Goal: Check status: Check status

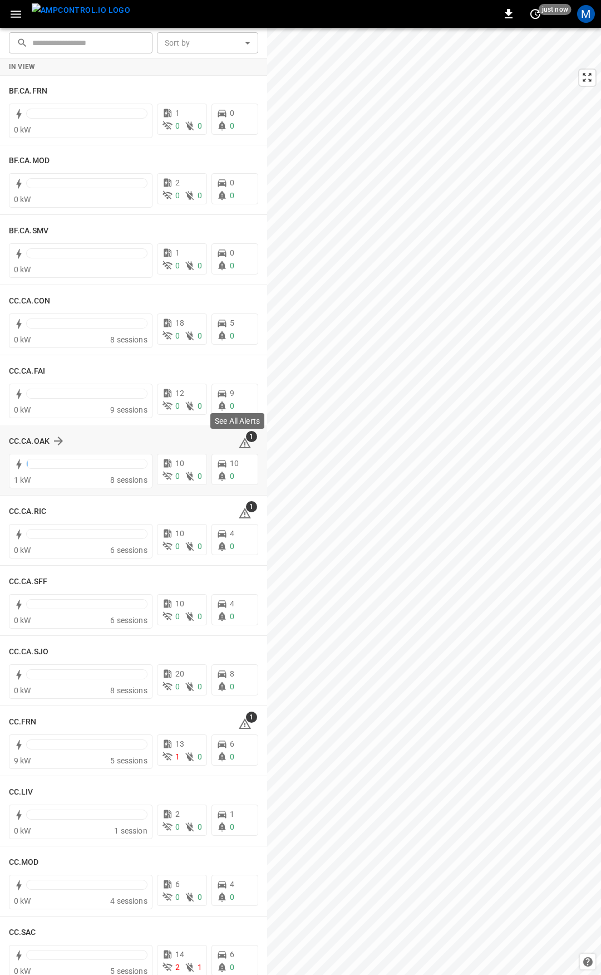
click at [241, 443] on icon at bounding box center [245, 443] width 12 height 11
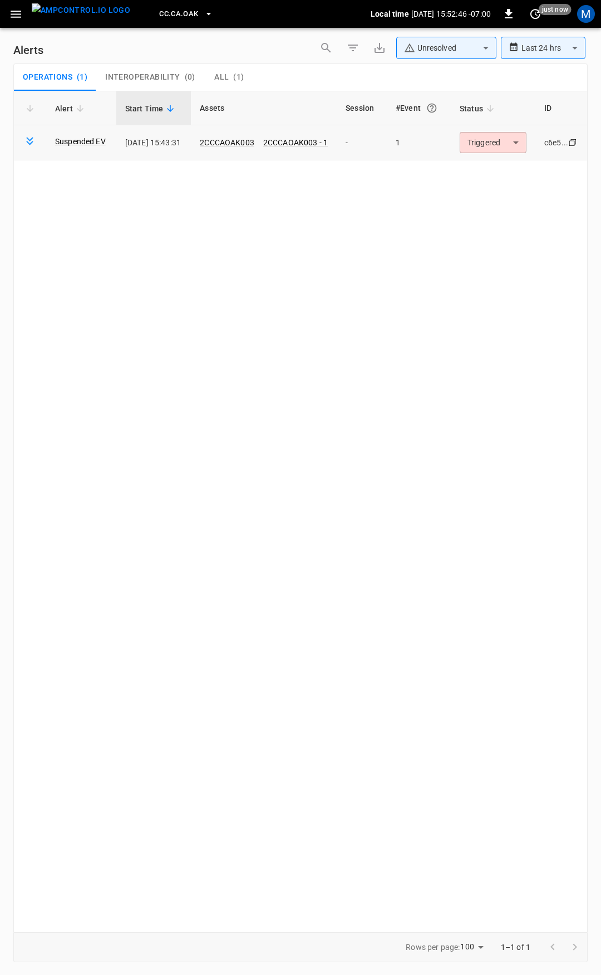
click at [485, 140] on body "**********" at bounding box center [300, 485] width 601 height 971
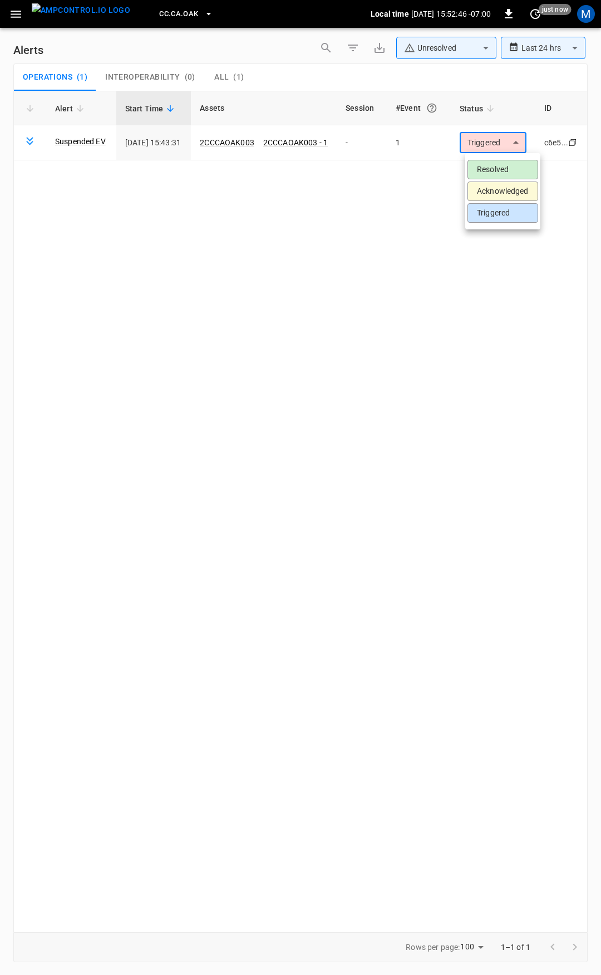
click at [496, 162] on li "Resolved" at bounding box center [503, 169] width 71 height 19
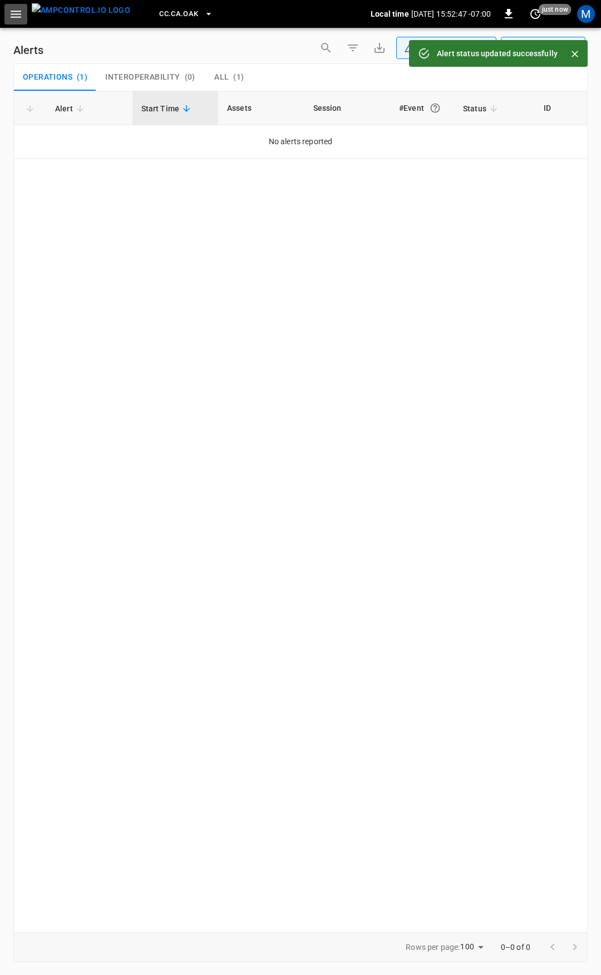
click at [18, 12] on icon "button" at bounding box center [16, 14] width 14 height 14
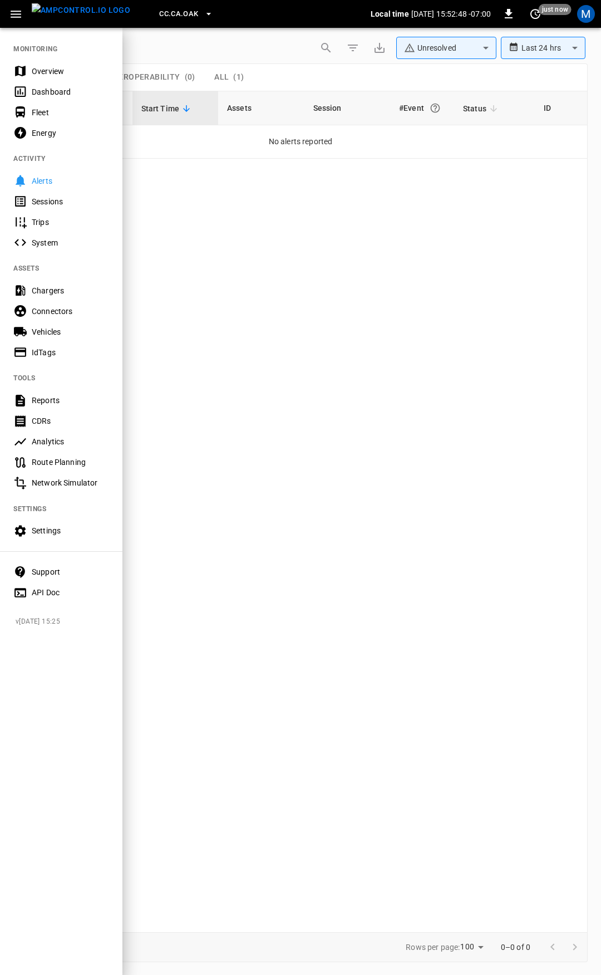
click at [80, 75] on div "Overview" at bounding box center [70, 71] width 77 height 11
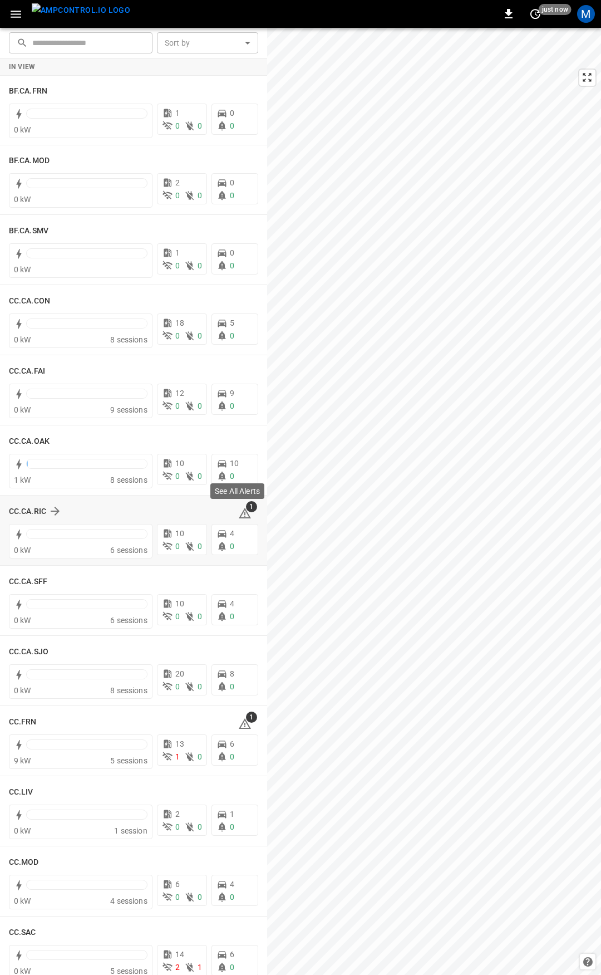
click at [239, 514] on icon at bounding box center [244, 513] width 13 height 13
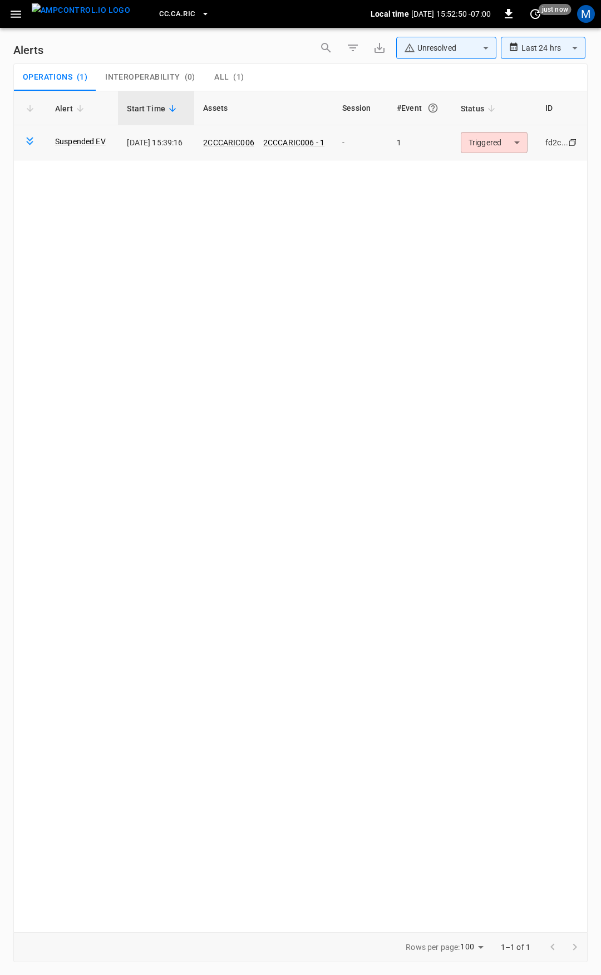
click at [493, 137] on body "**********" at bounding box center [300, 485] width 601 height 971
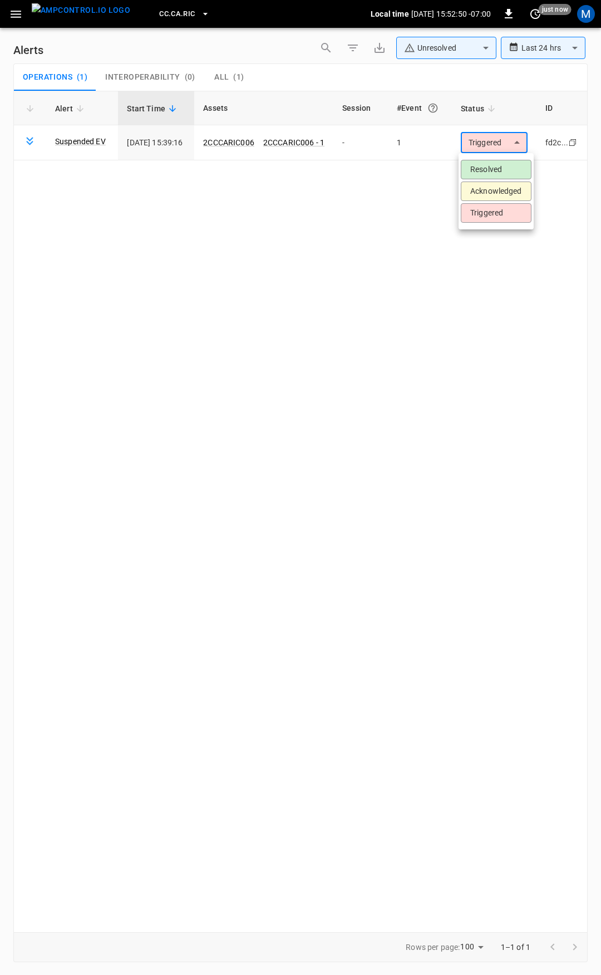
click at [491, 165] on li "Resolved" at bounding box center [496, 169] width 71 height 19
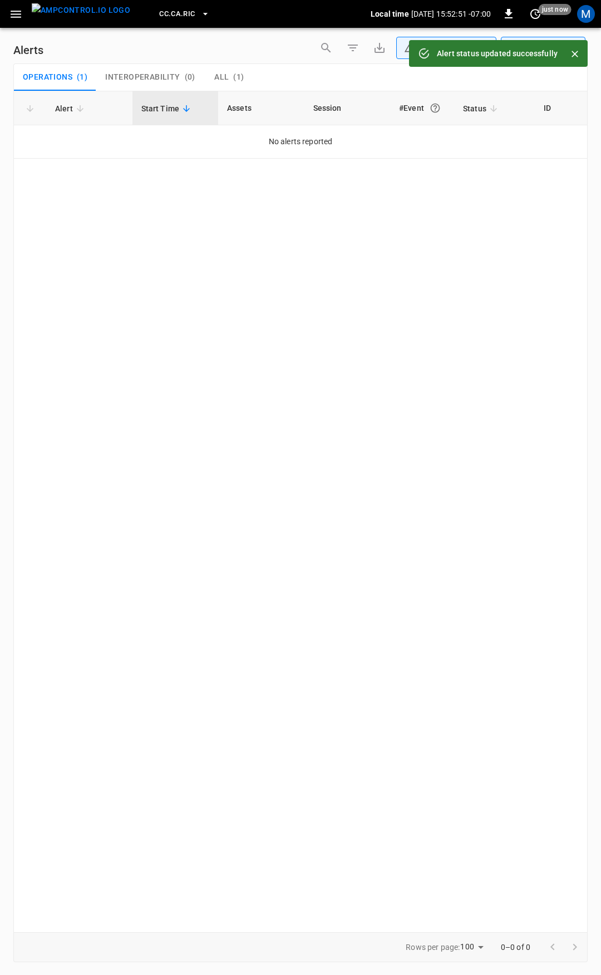
click at [11, 16] on icon "button" at bounding box center [16, 14] width 14 height 14
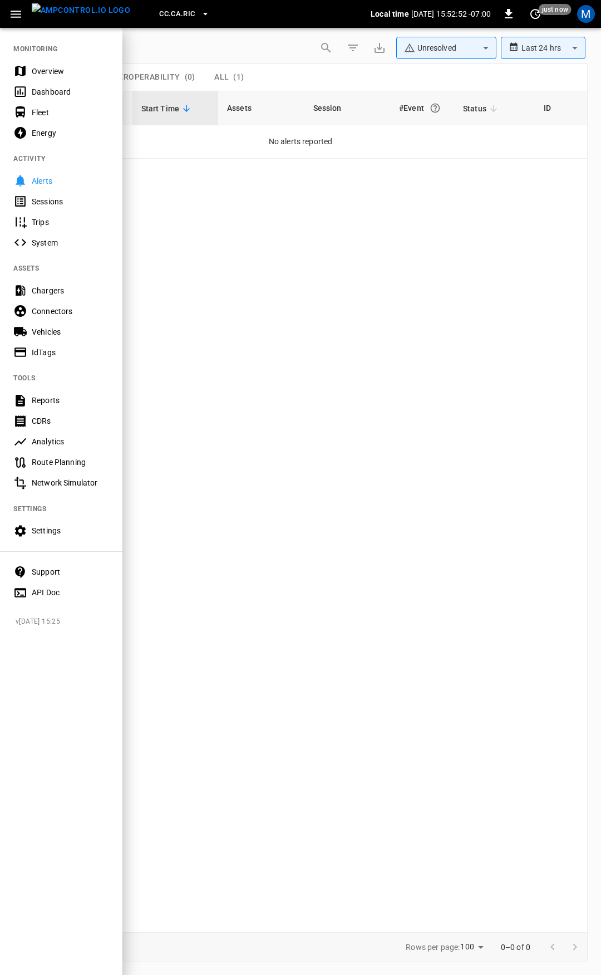
drag, startPoint x: 50, startPoint y: 66, endPoint x: 157, endPoint y: 281, distance: 240.1
click at [51, 67] on div "Overview" at bounding box center [70, 71] width 77 height 11
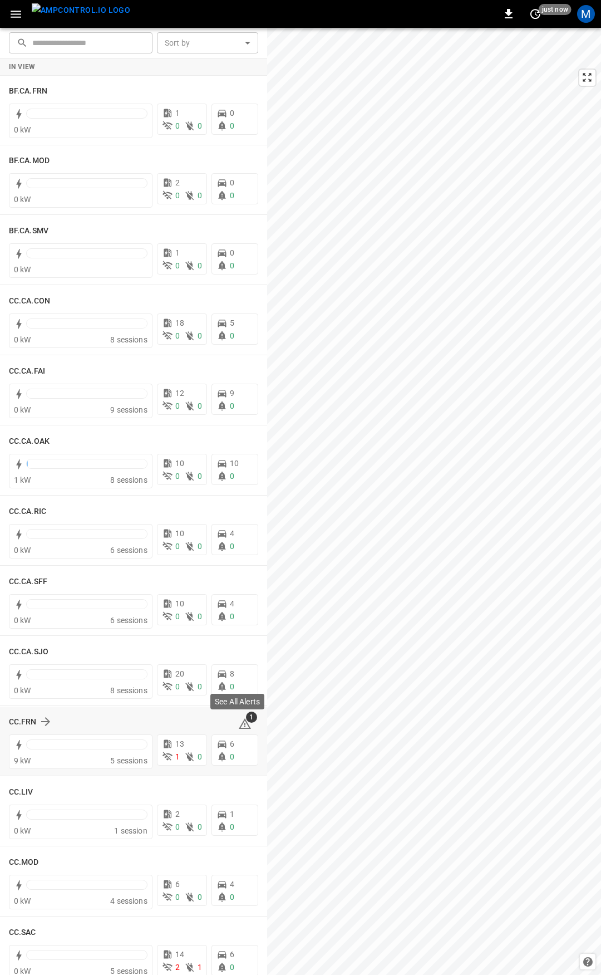
click at [242, 723] on icon at bounding box center [244, 723] width 13 height 13
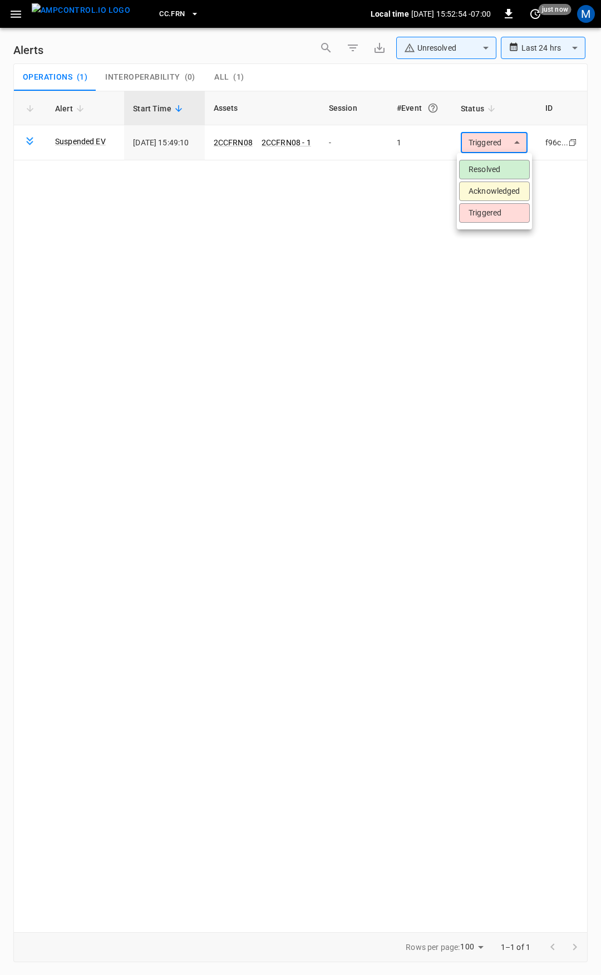
click at [501, 144] on body "**********" at bounding box center [300, 485] width 601 height 971
click at [503, 169] on li "Resolved" at bounding box center [494, 169] width 71 height 19
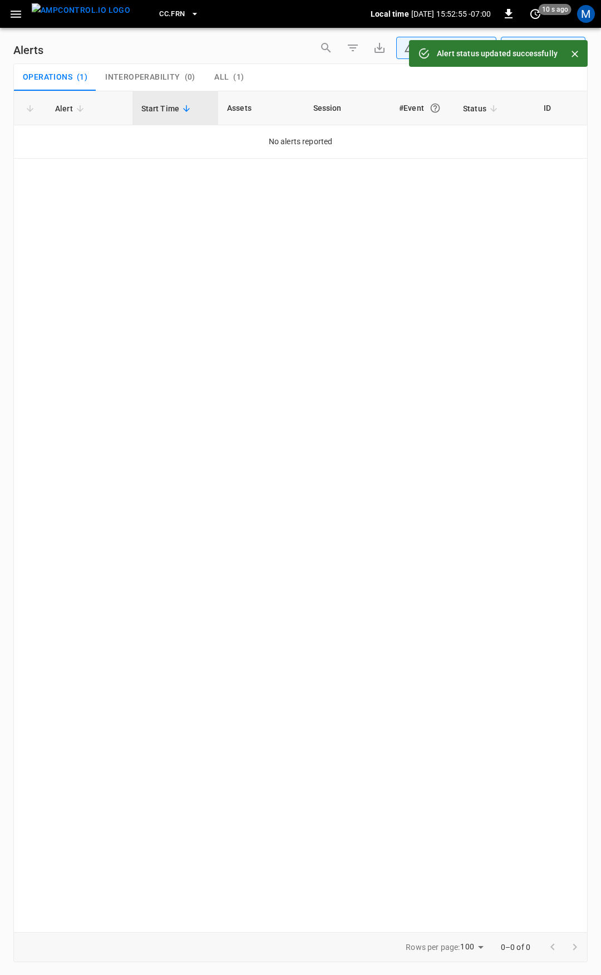
click at [18, 17] on icon "button" at bounding box center [16, 14] width 11 height 7
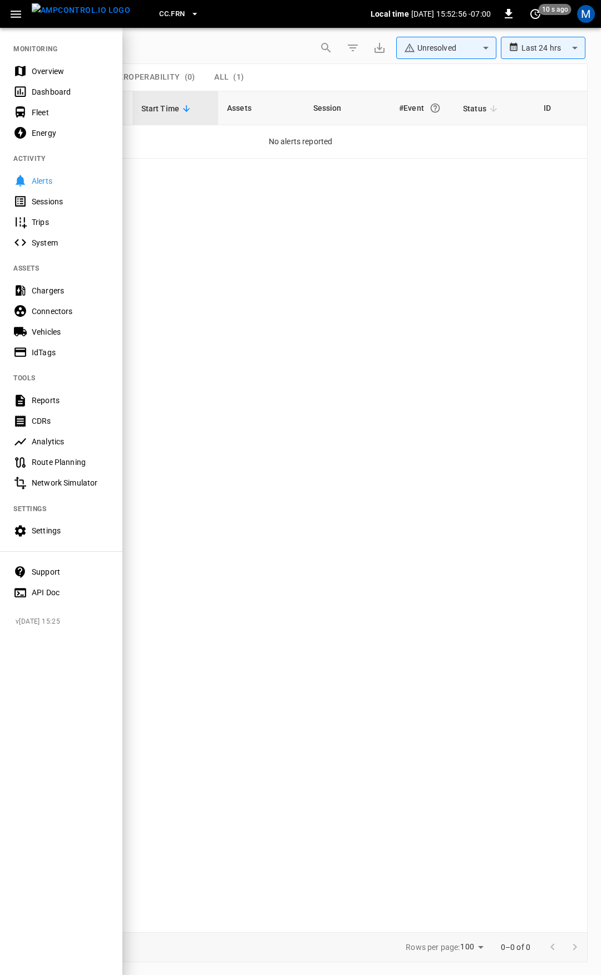
click at [51, 67] on div "Overview" at bounding box center [70, 71] width 77 height 11
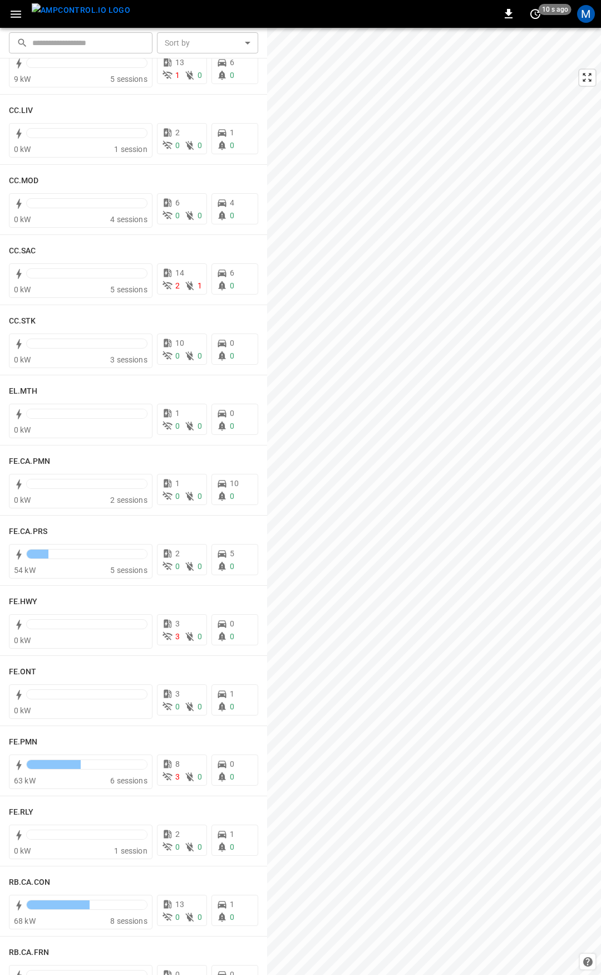
scroll to position [662, 0]
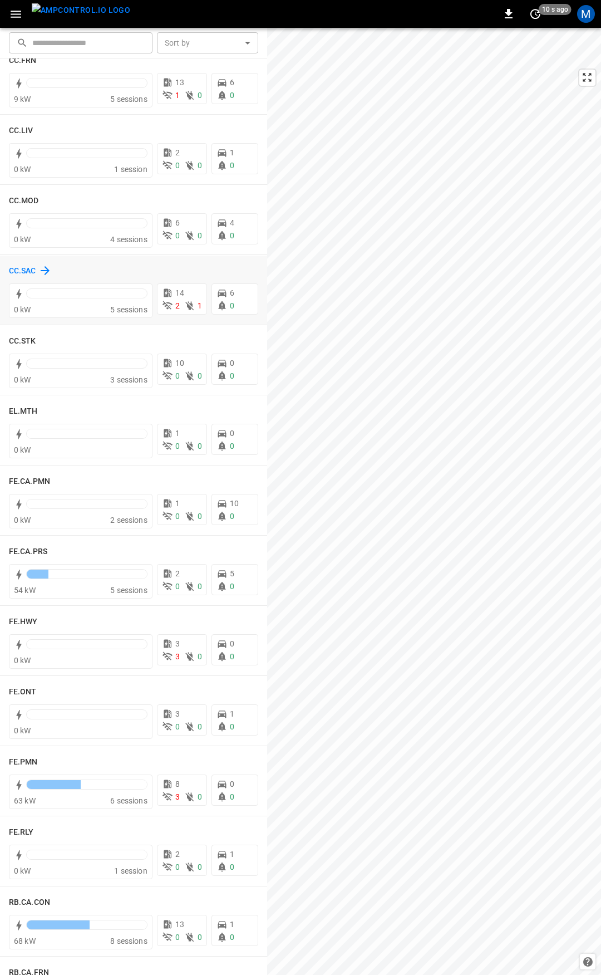
click at [26, 268] on h6 "CC.SAC" at bounding box center [22, 271] width 27 height 12
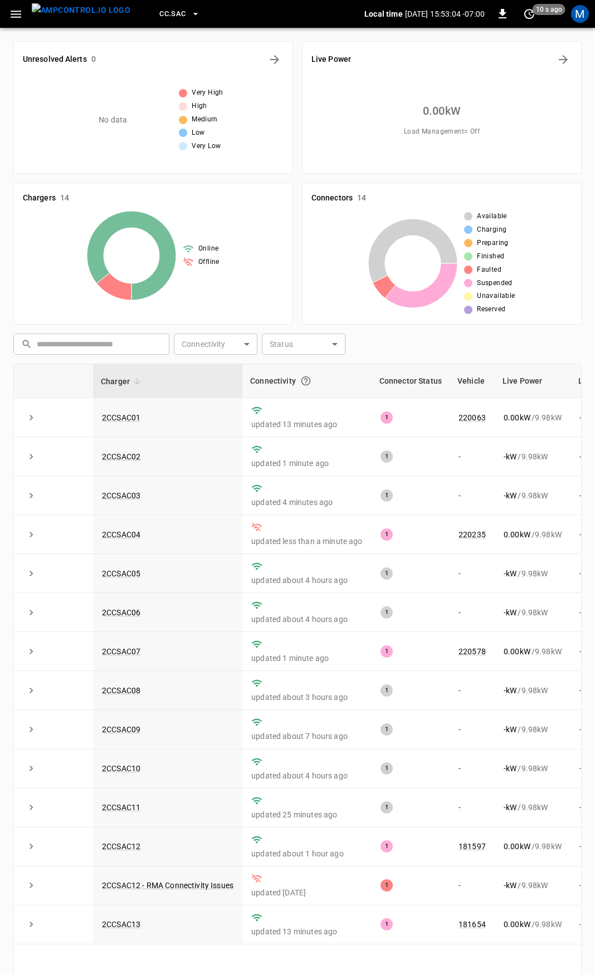
click at [8, 13] on button "button" at bounding box center [15, 14] width 23 height 21
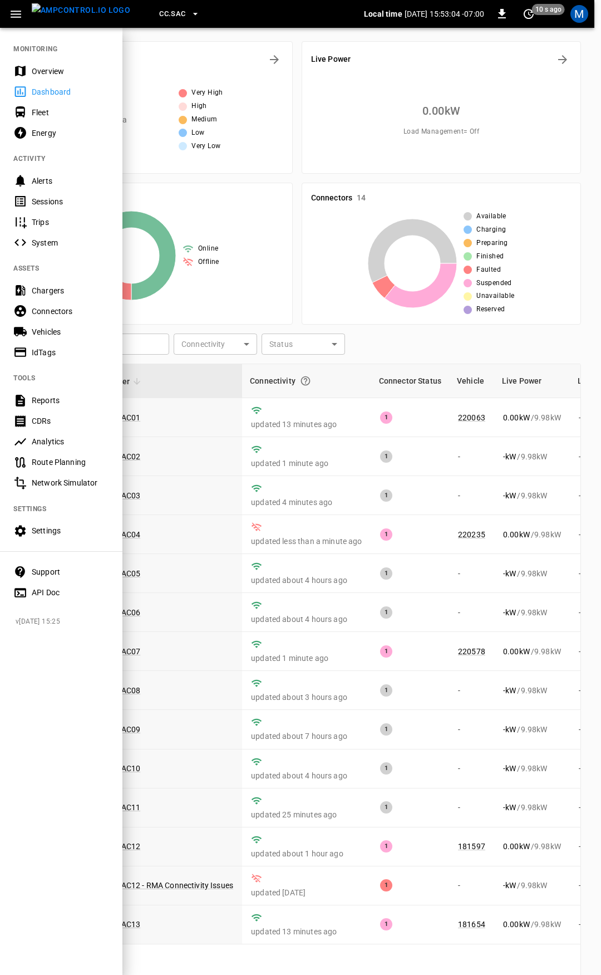
click at [48, 73] on div "Overview" at bounding box center [70, 71] width 77 height 11
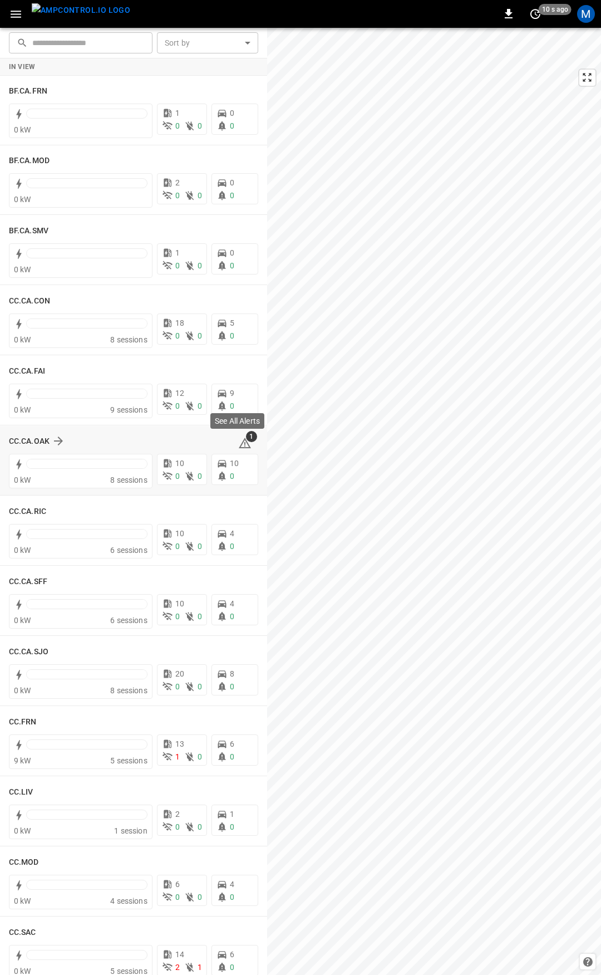
click at [238, 444] on icon at bounding box center [244, 443] width 13 height 13
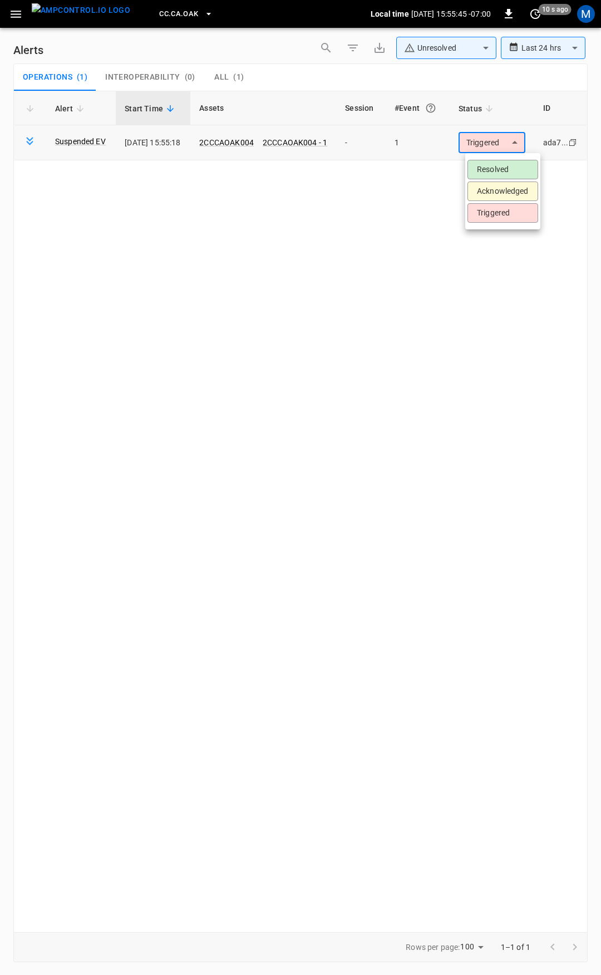
click at [498, 144] on body "**********" at bounding box center [300, 485] width 601 height 971
click at [501, 173] on li "Resolved" at bounding box center [503, 169] width 71 height 19
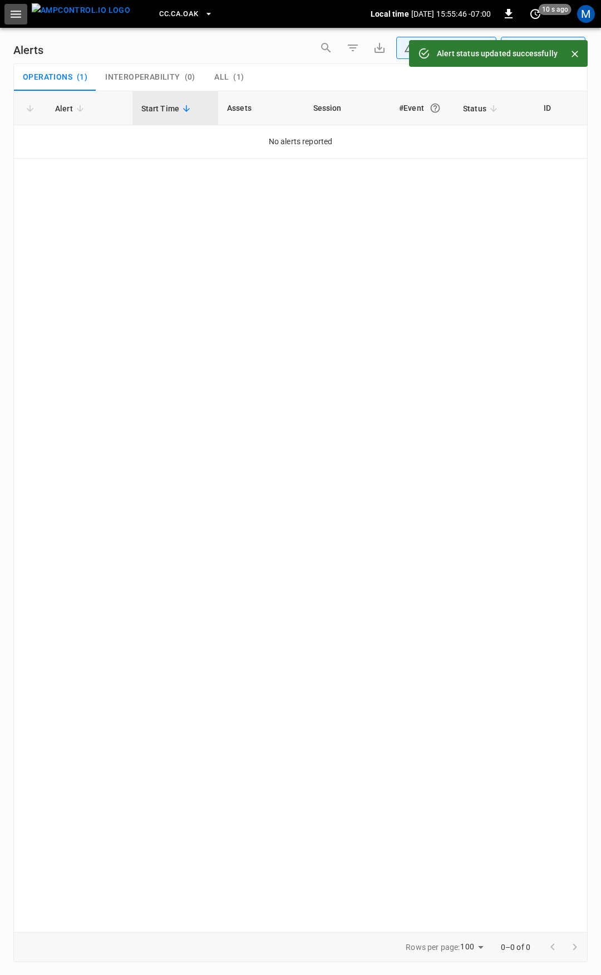
click at [12, 13] on icon "button" at bounding box center [16, 14] width 11 height 7
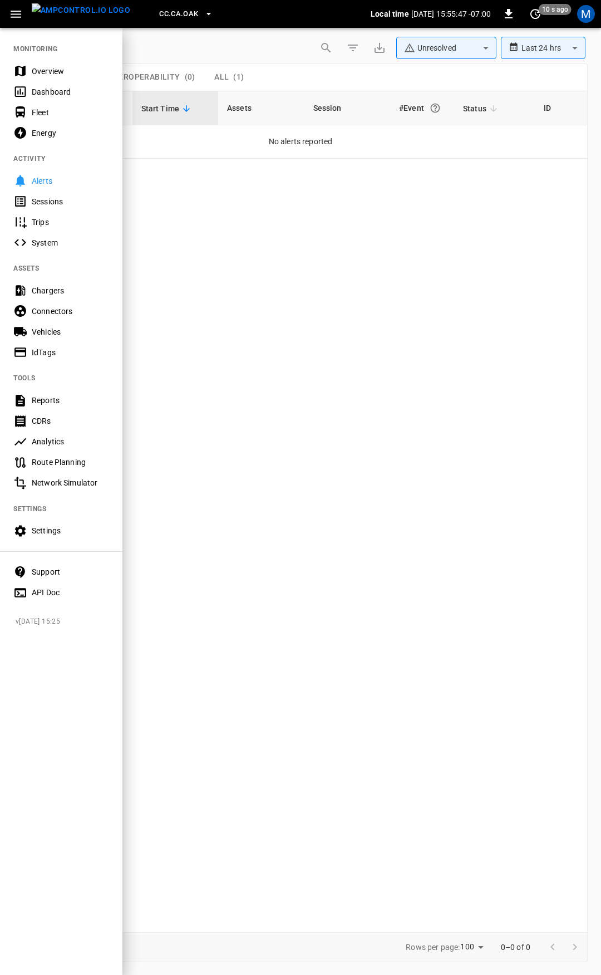
click at [68, 70] on div "Overview" at bounding box center [70, 71] width 77 height 11
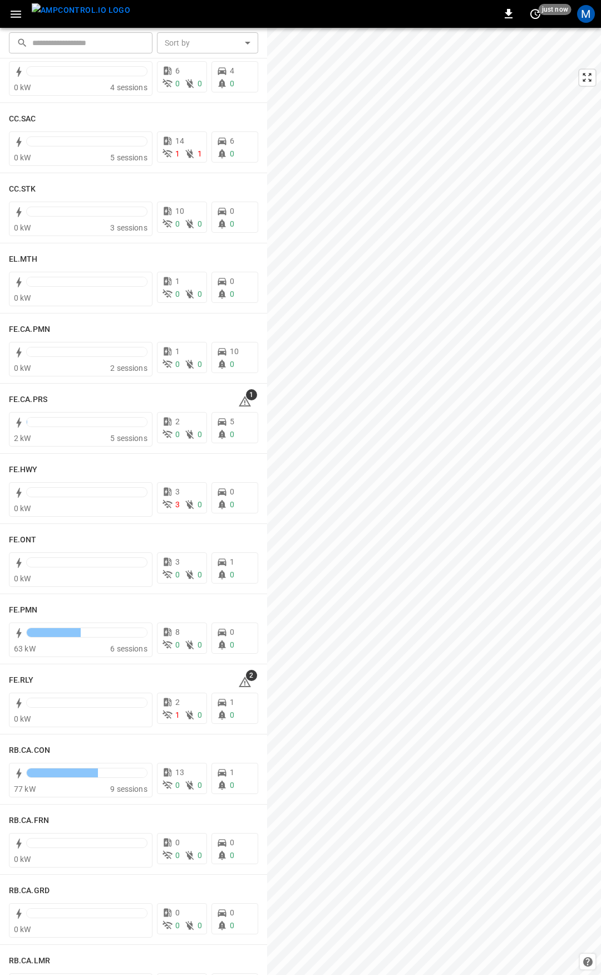
scroll to position [871, 0]
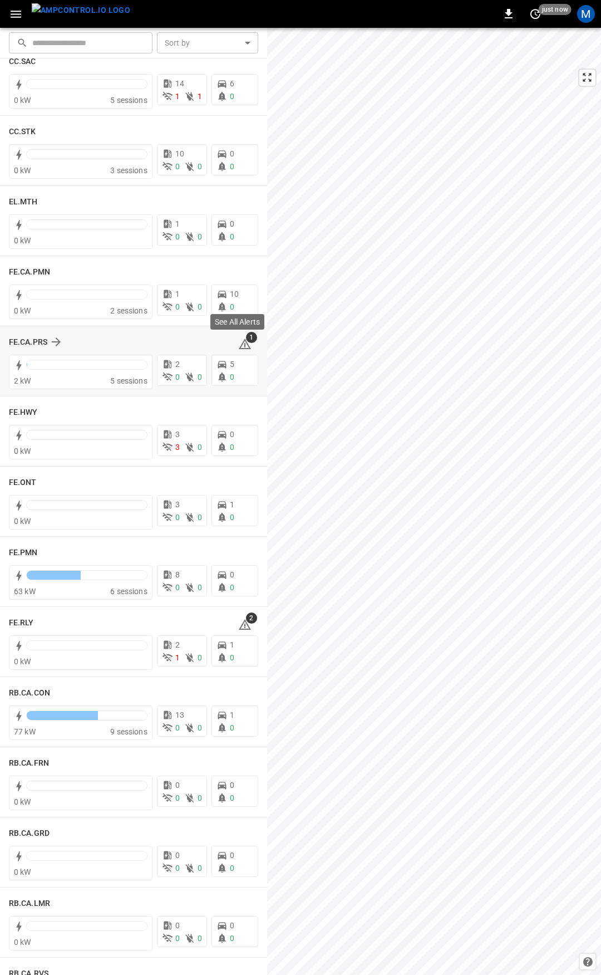
click at [243, 346] on icon at bounding box center [244, 344] width 13 height 13
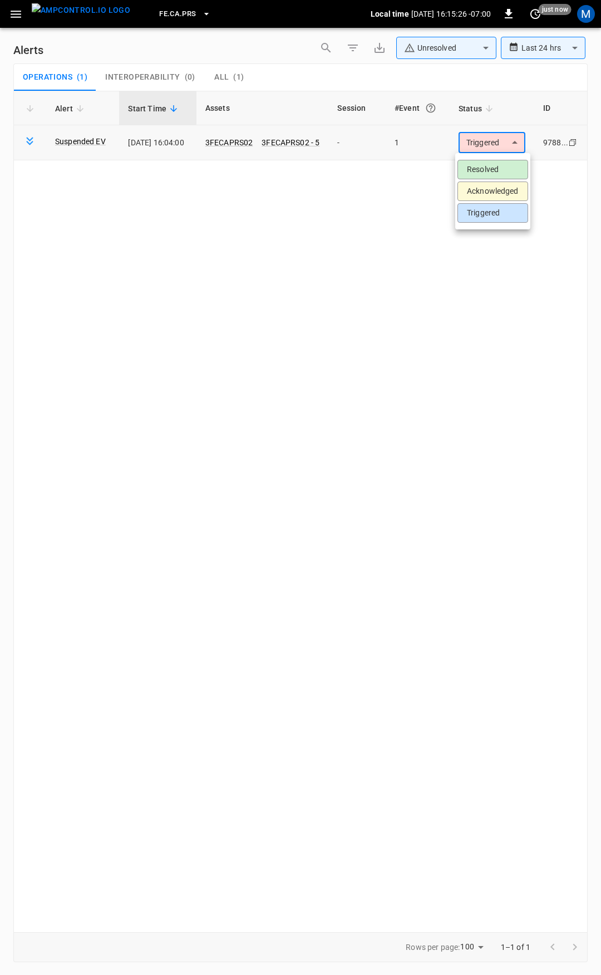
click at [481, 140] on body "**********" at bounding box center [300, 485] width 601 height 971
click at [483, 172] on li "Resolved" at bounding box center [493, 169] width 71 height 19
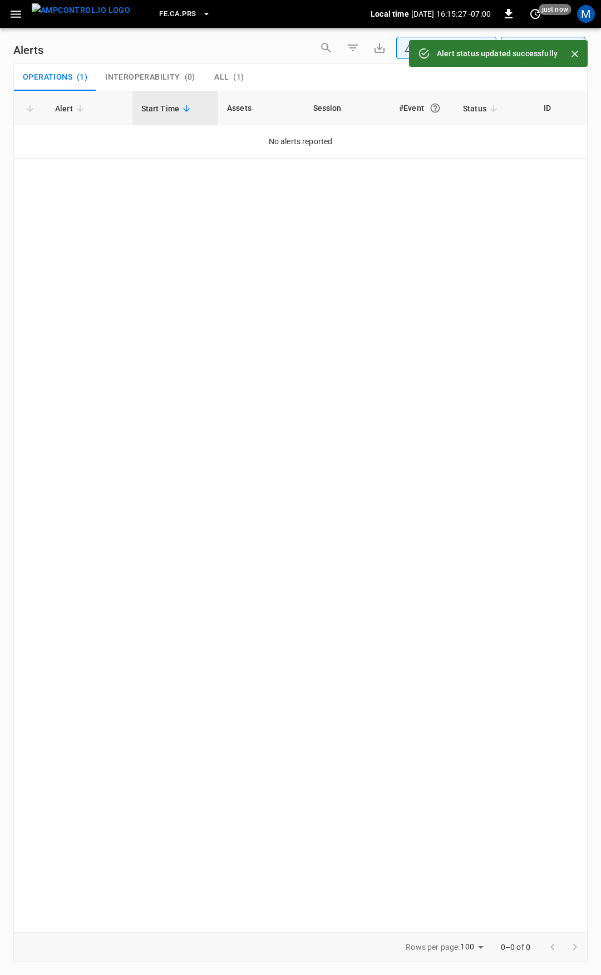
click at [17, 17] on icon "button" at bounding box center [16, 14] width 11 height 7
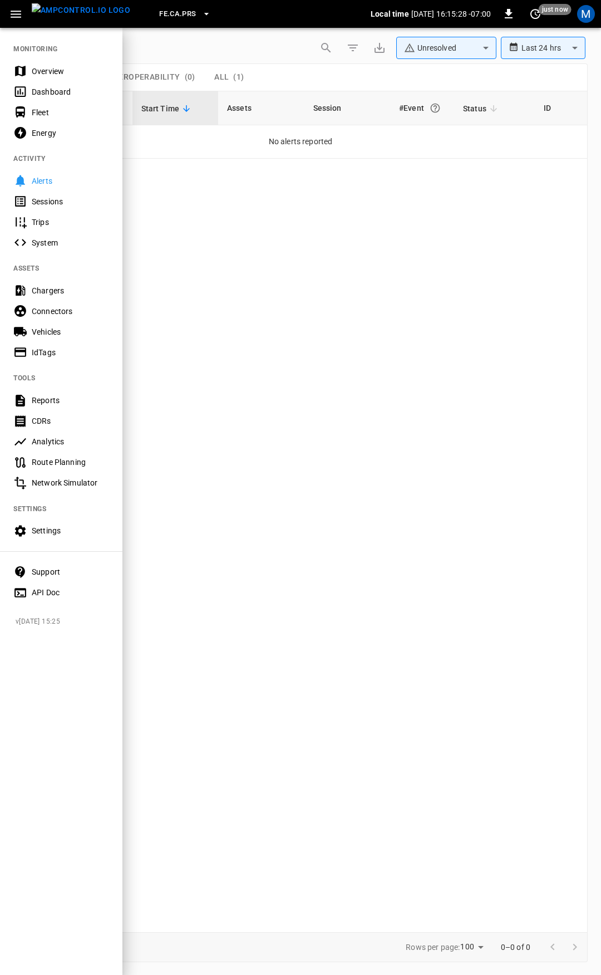
click at [69, 62] on div "Overview" at bounding box center [61, 71] width 123 height 21
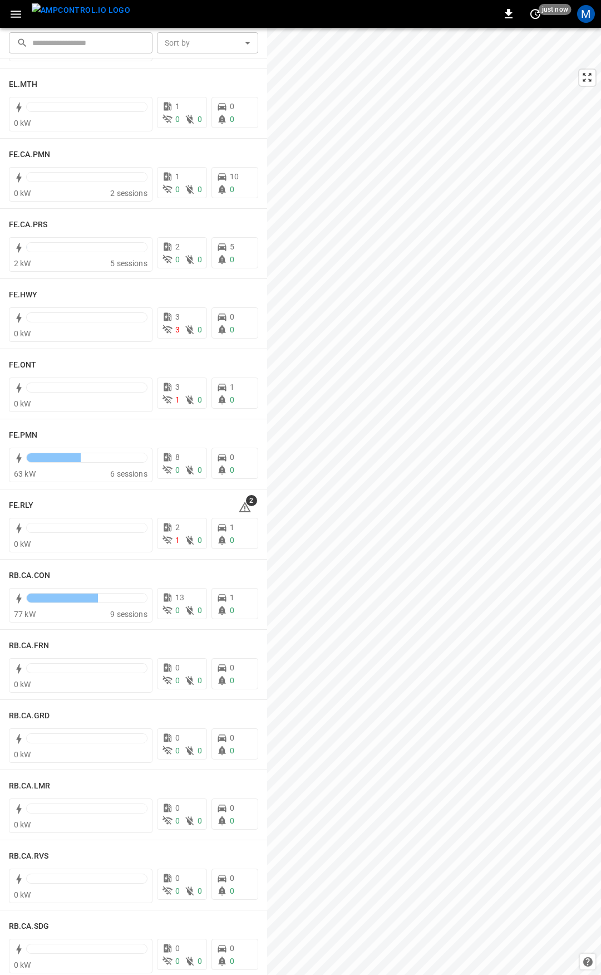
scroll to position [993, 0]
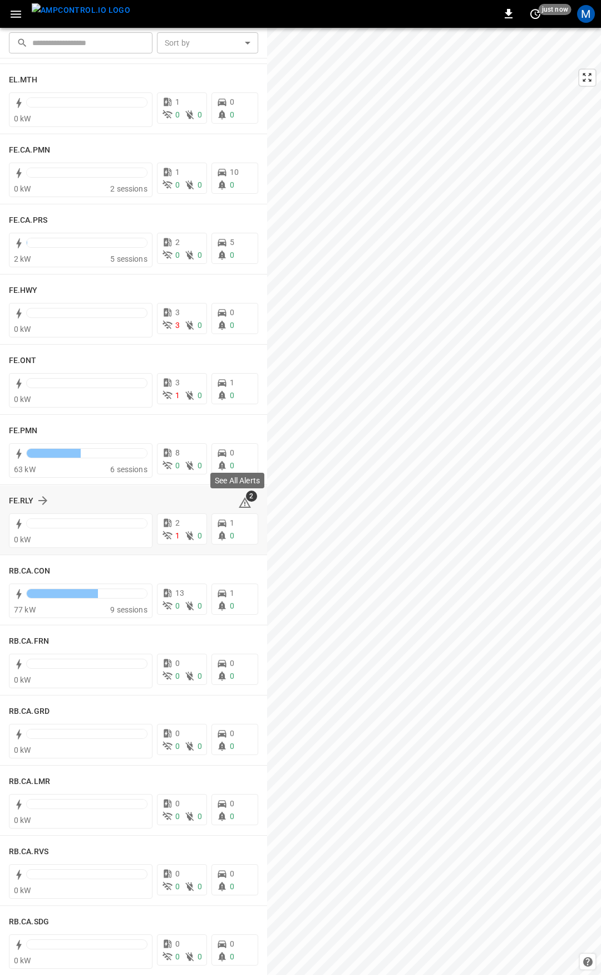
click at [239, 501] on icon at bounding box center [245, 502] width 12 height 11
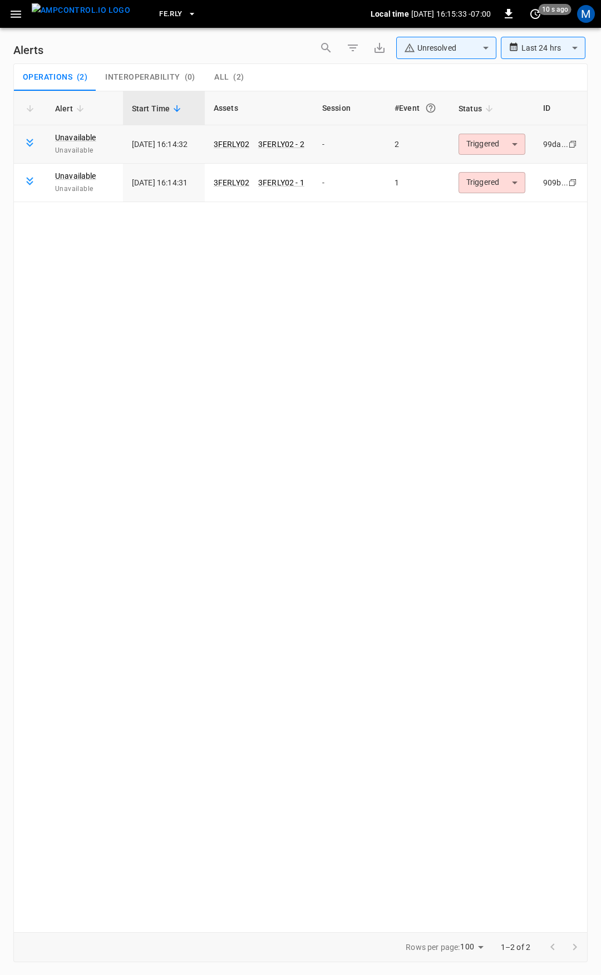
click at [497, 145] on body "**********" at bounding box center [300, 485] width 601 height 971
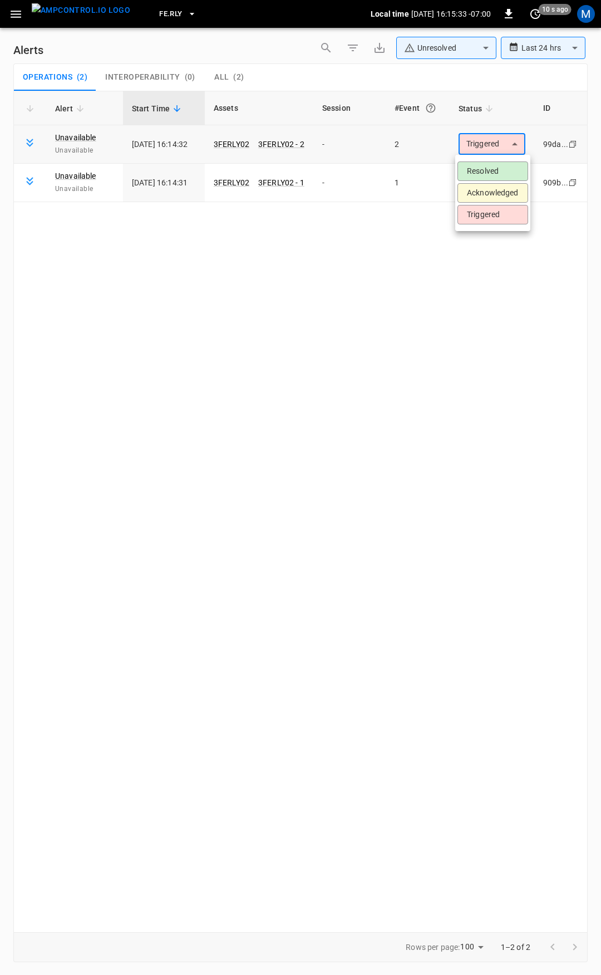
click at [494, 168] on li "Resolved" at bounding box center [493, 171] width 71 height 19
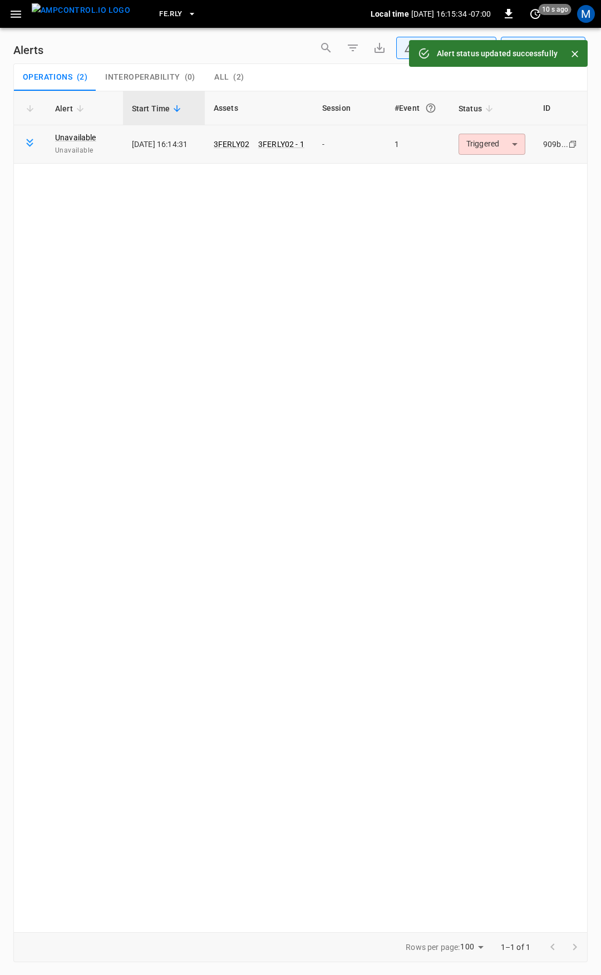
click at [494, 147] on body "**********" at bounding box center [300, 485] width 601 height 971
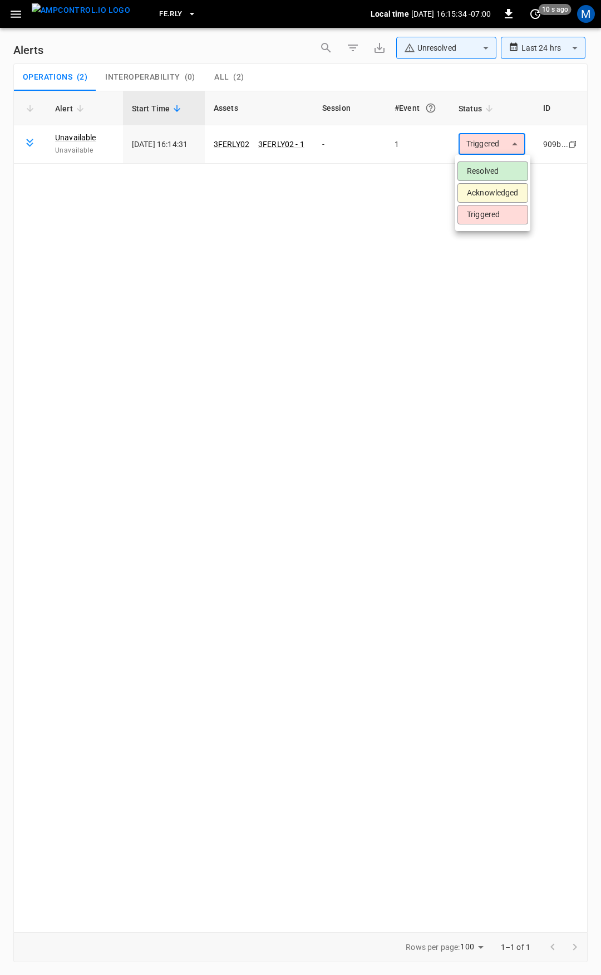
click at [494, 168] on li "Resolved" at bounding box center [493, 171] width 71 height 19
click at [18, 16] on icon "button" at bounding box center [16, 14] width 14 height 14
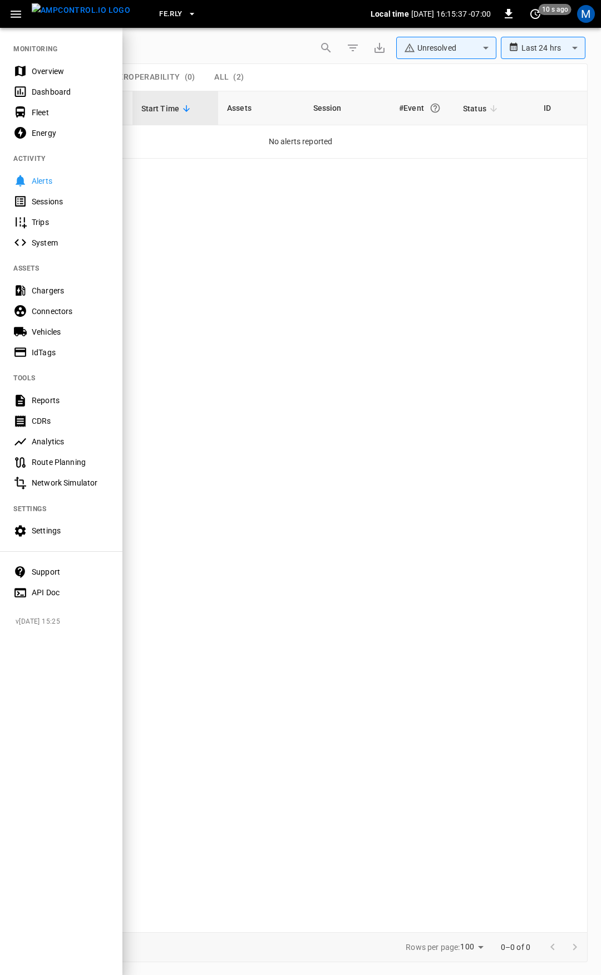
click at [247, 258] on div at bounding box center [300, 487] width 601 height 975
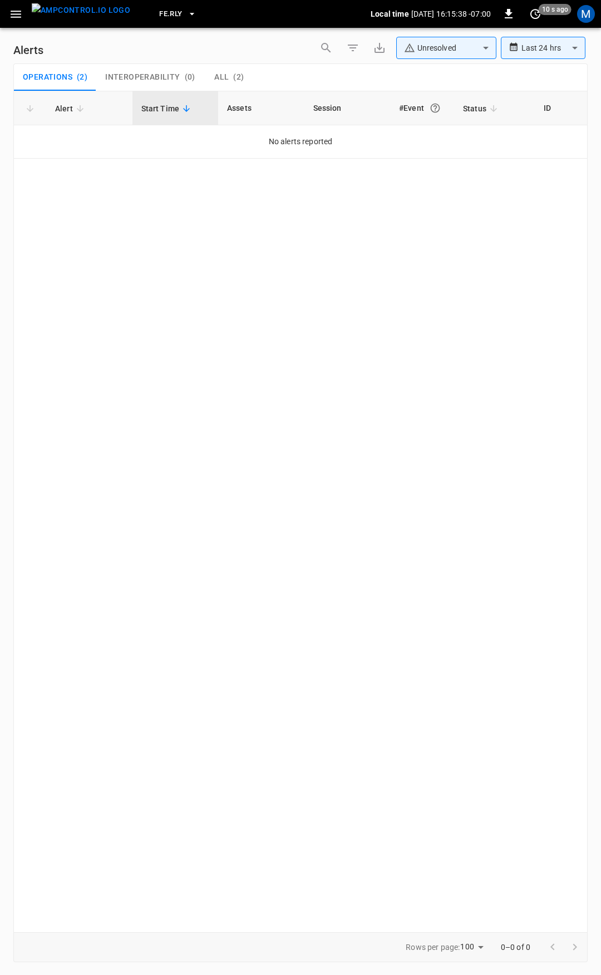
click at [13, 17] on icon "button" at bounding box center [16, 14] width 11 height 7
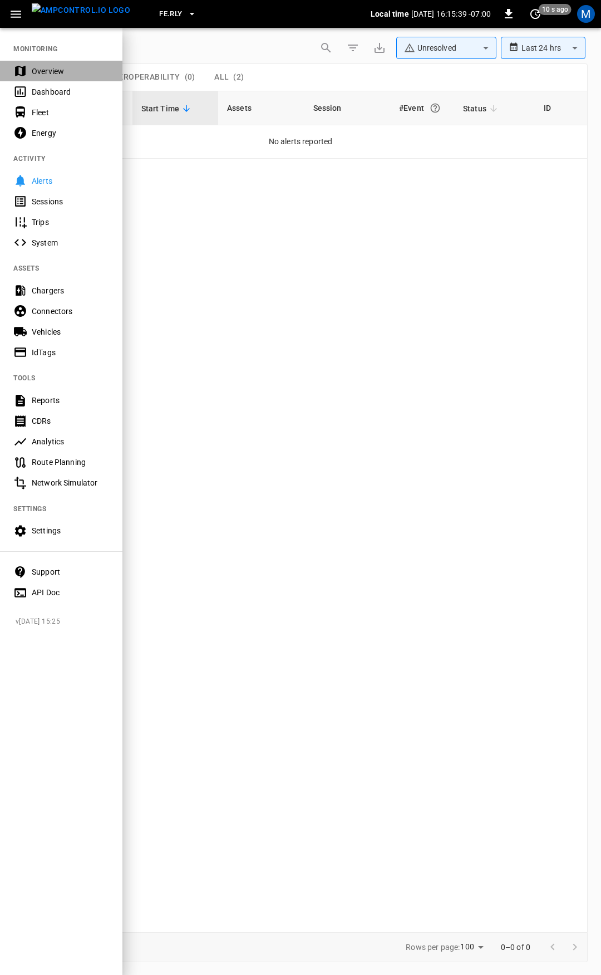
click at [55, 71] on div "Overview" at bounding box center [70, 71] width 77 height 11
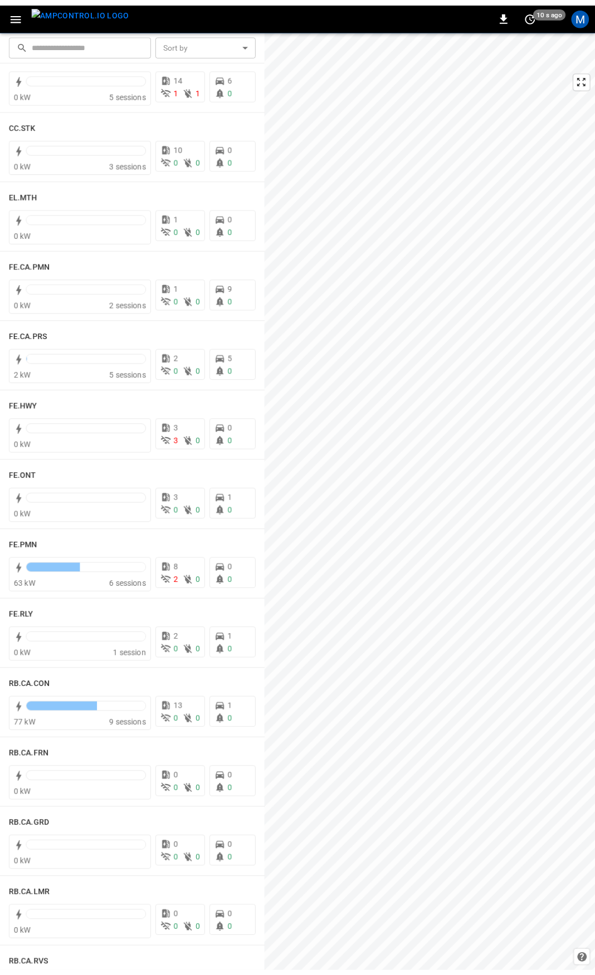
scroll to position [898, 0]
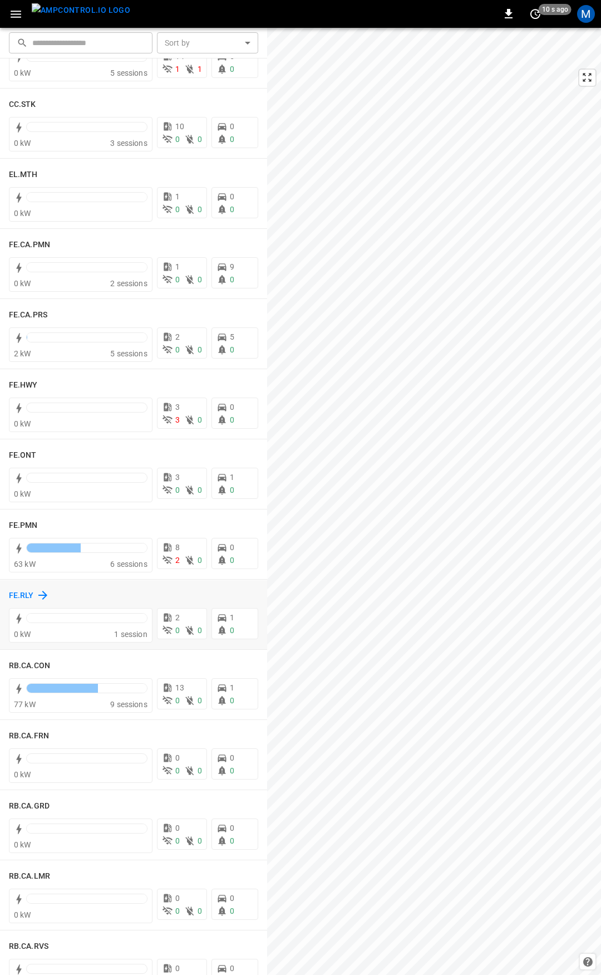
click at [18, 591] on h6 "FE.RLY" at bounding box center [21, 596] width 25 height 12
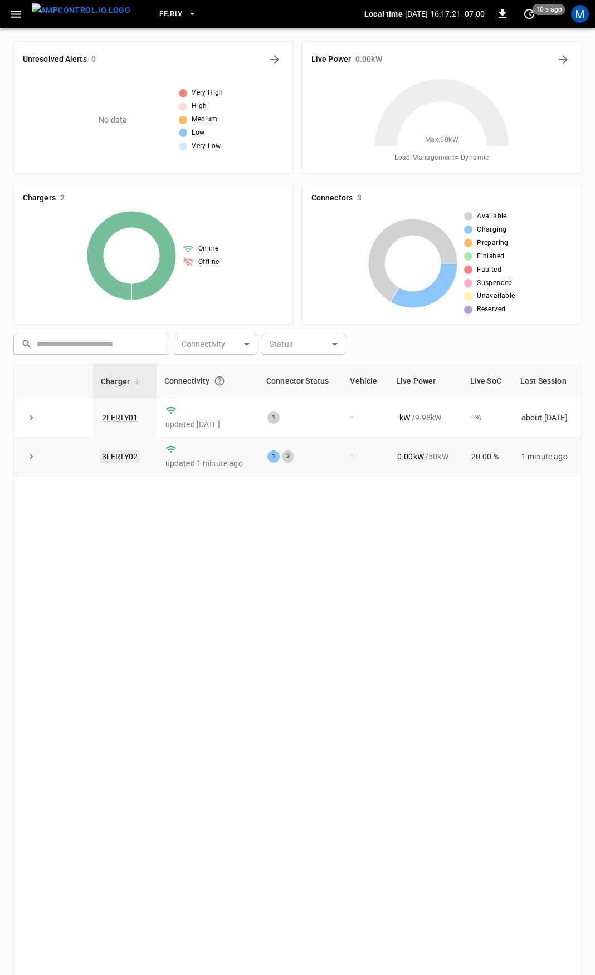
click at [118, 454] on link "3FERLY02" at bounding box center [120, 456] width 40 height 13
